Goal: Go to known website: Access a specific website the user already knows

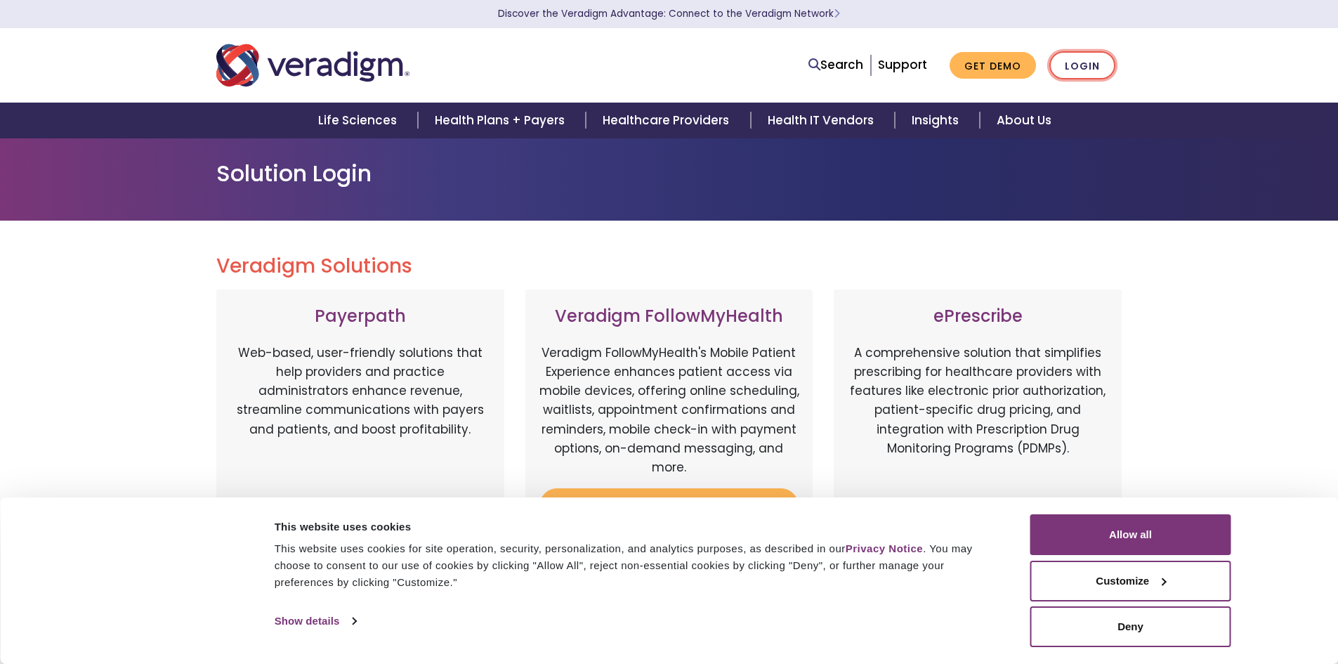
click at [1090, 71] on link "Login" at bounding box center [1082, 65] width 66 height 29
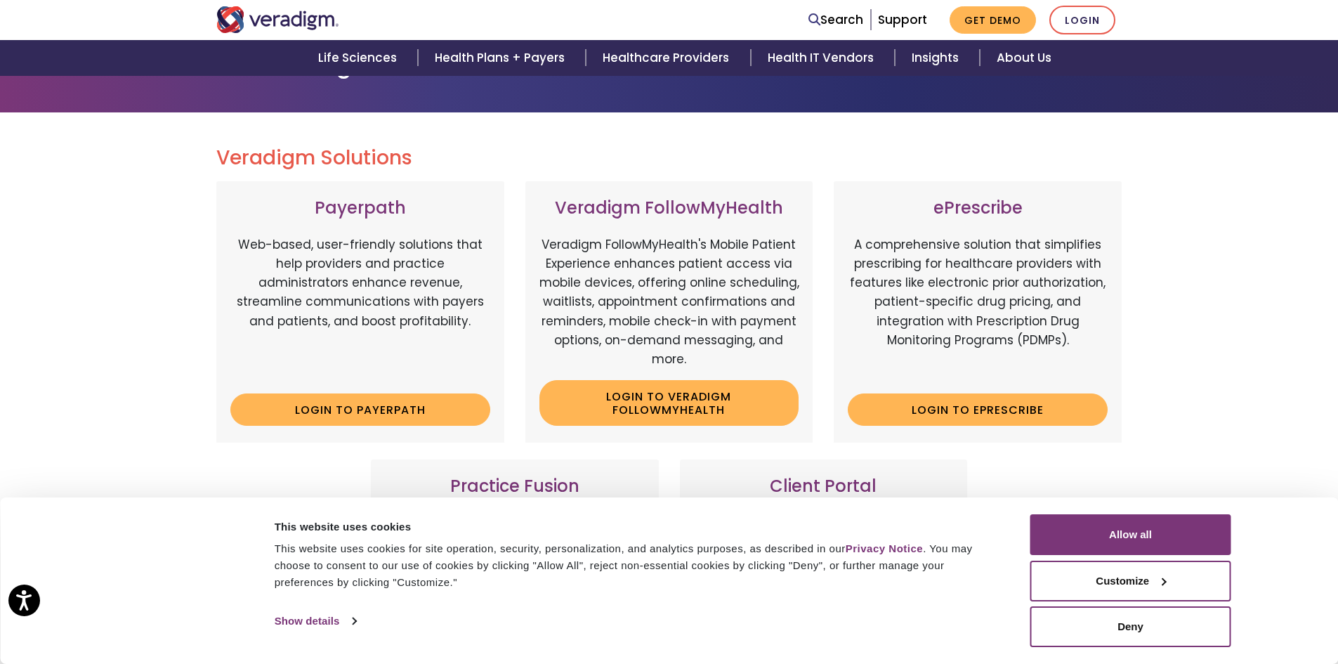
scroll to position [281, 0]
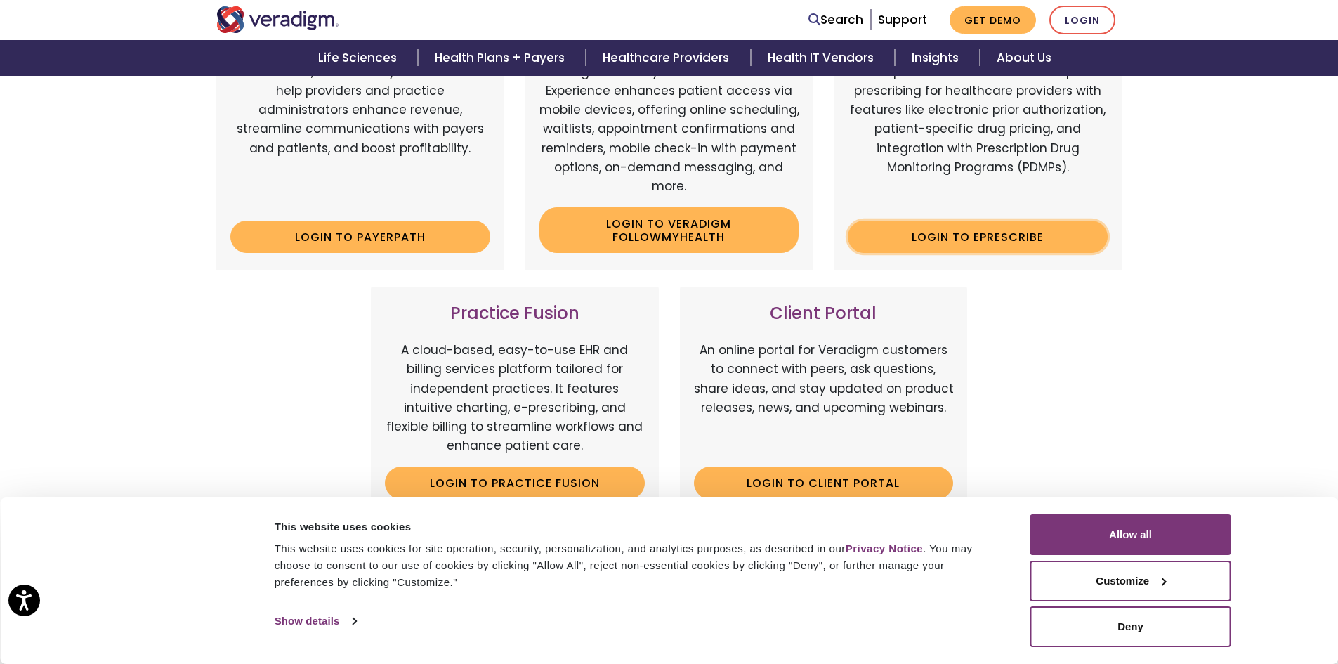
click at [1032, 244] on link "Login to ePrescribe" at bounding box center [978, 237] width 260 height 32
click at [988, 225] on link "Login to ePrescribe" at bounding box center [978, 237] width 260 height 32
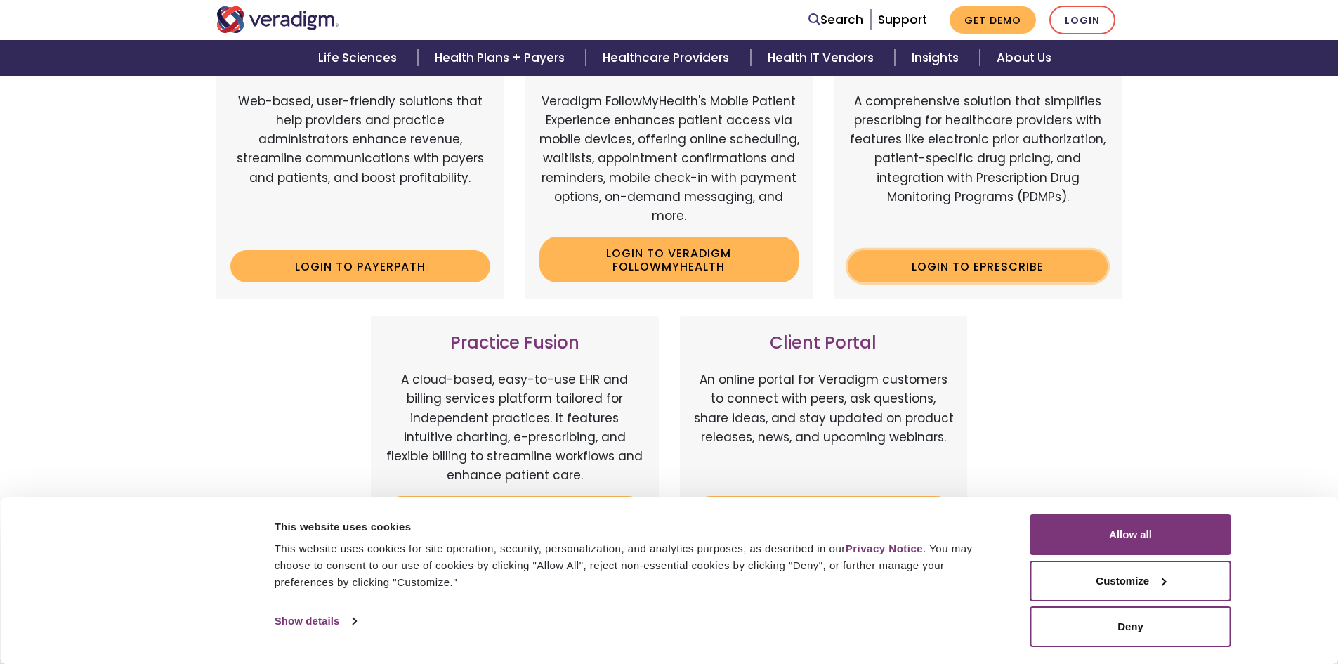
scroll to position [281, 0]
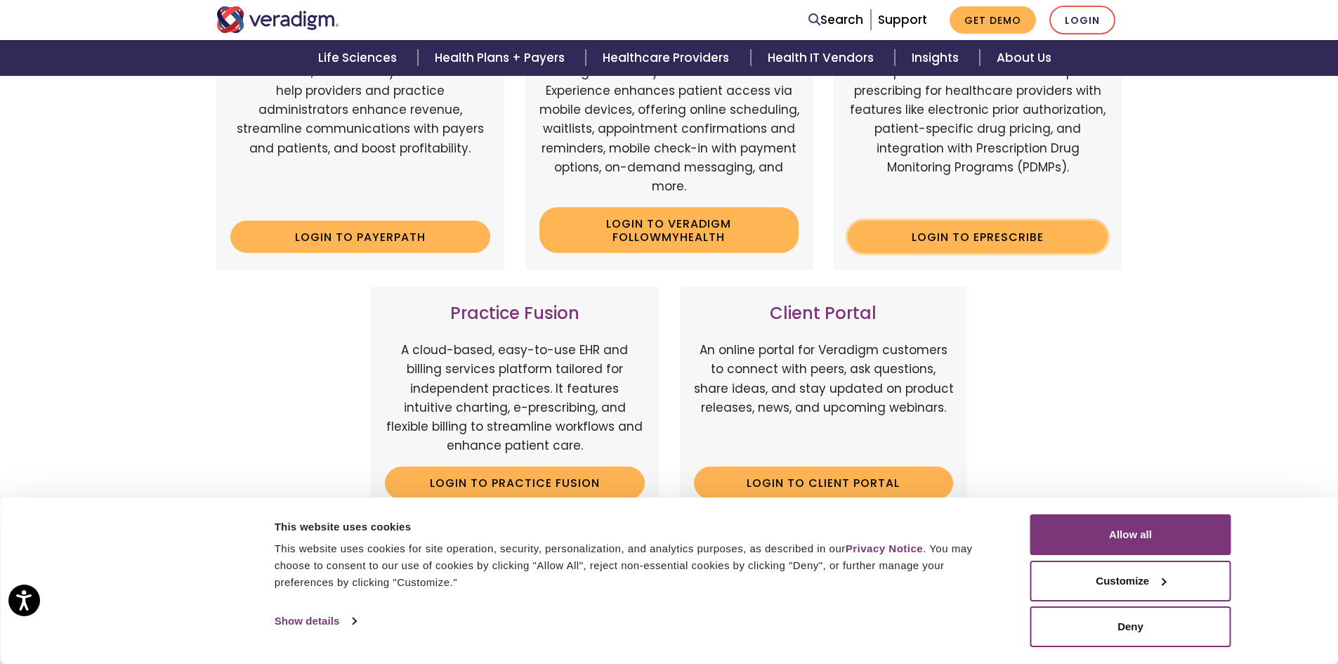
click at [925, 237] on link "Login to ePrescribe" at bounding box center [978, 237] width 260 height 32
